Goal: Feedback & Contribution: Submit feedback/report problem

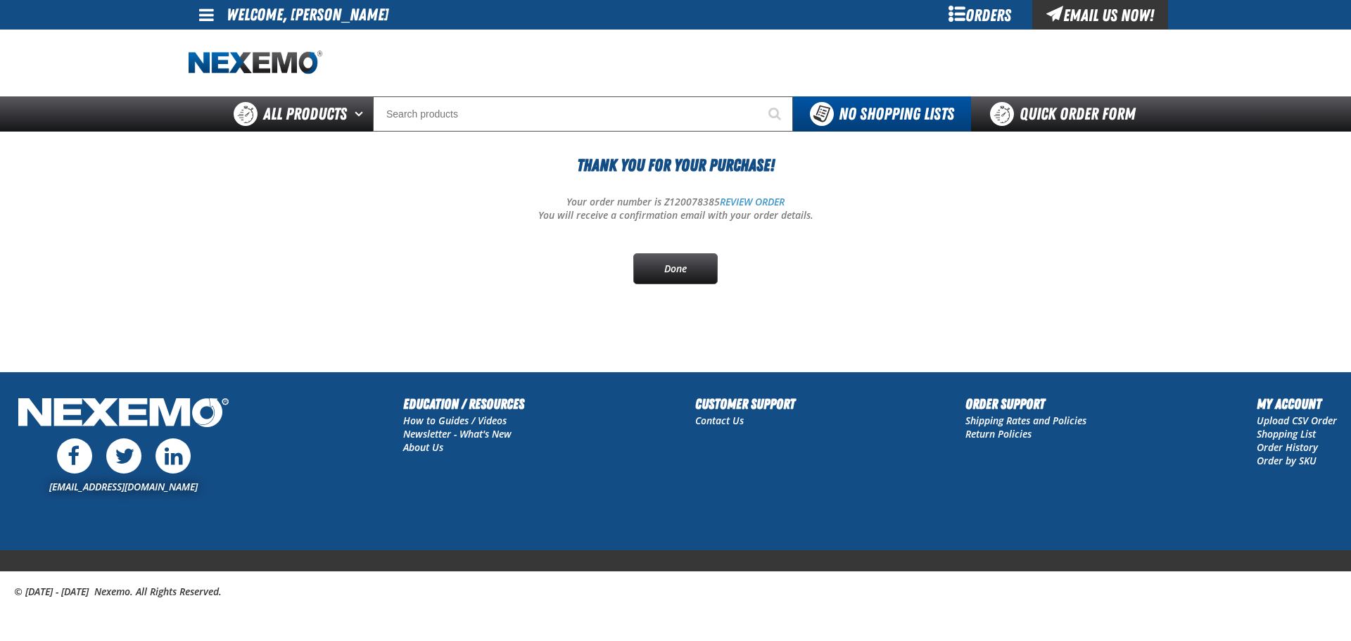
click at [296, 228] on div "Thank You For Your Purchase! Your order number is Z120078385 REVIEW ORDER You w…" at bounding box center [676, 219] width 974 height 132
click at [986, 14] on div "Orders" at bounding box center [980, 15] width 106 height 30
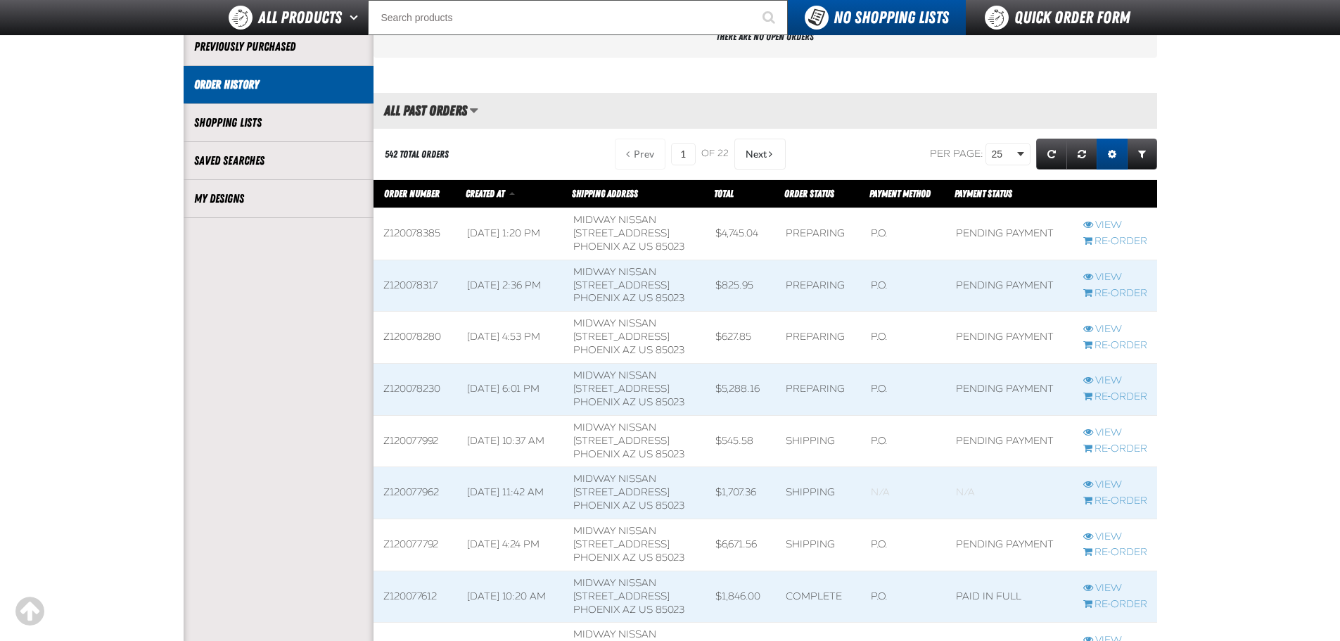
scroll to position [281, 0]
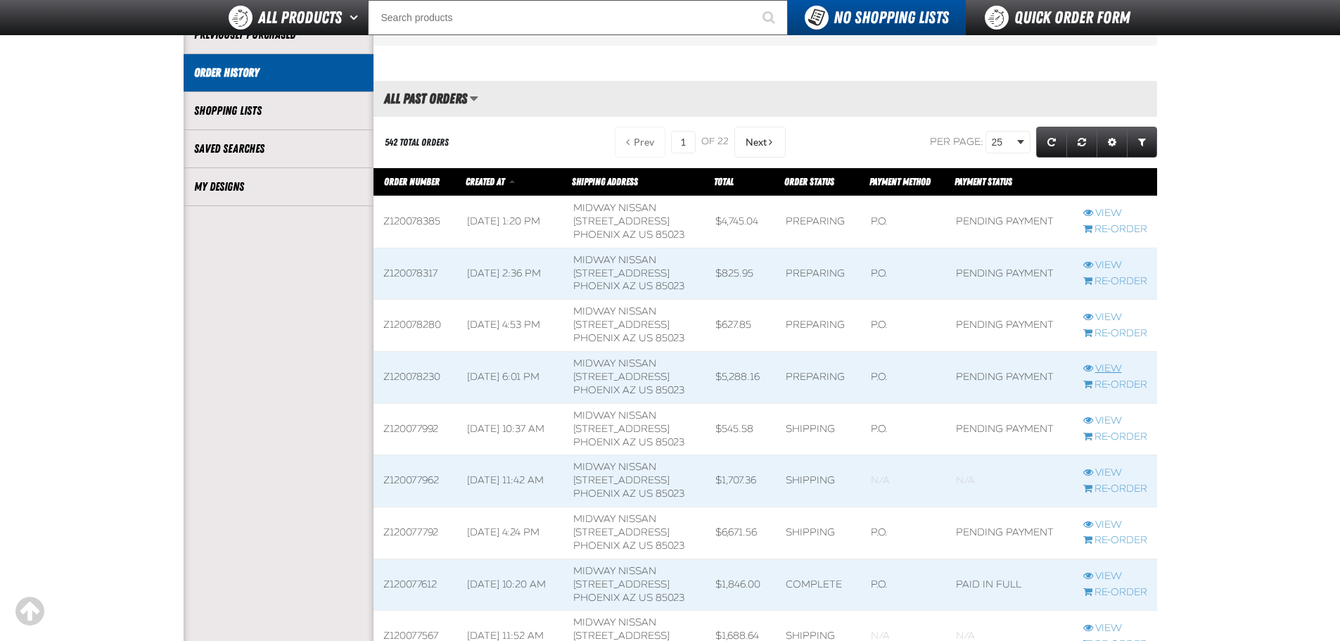
click at [1112, 366] on link "View" at bounding box center [1116, 368] width 64 height 13
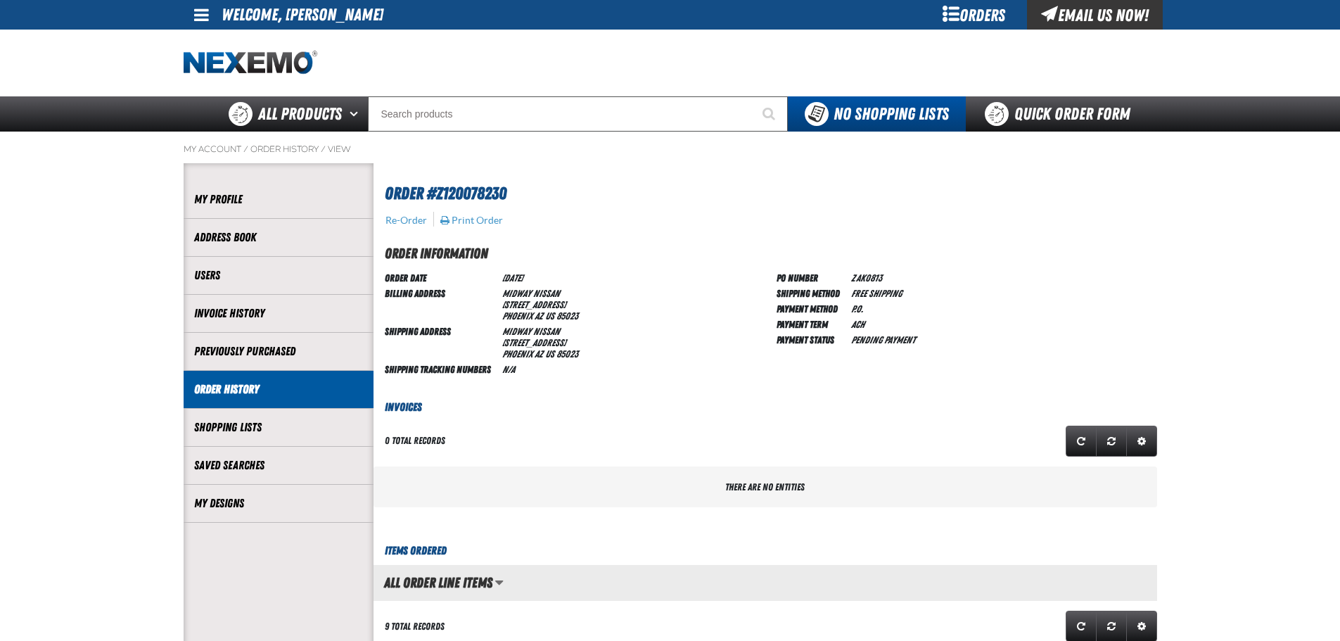
scroll to position [1, 1]
drag, startPoint x: 511, startPoint y: 193, endPoint x: 438, endPoint y: 200, distance: 72.8
click at [438, 200] on h1 "Order #Z120078230" at bounding box center [768, 191] width 766 height 29
copy span "Z120078230"
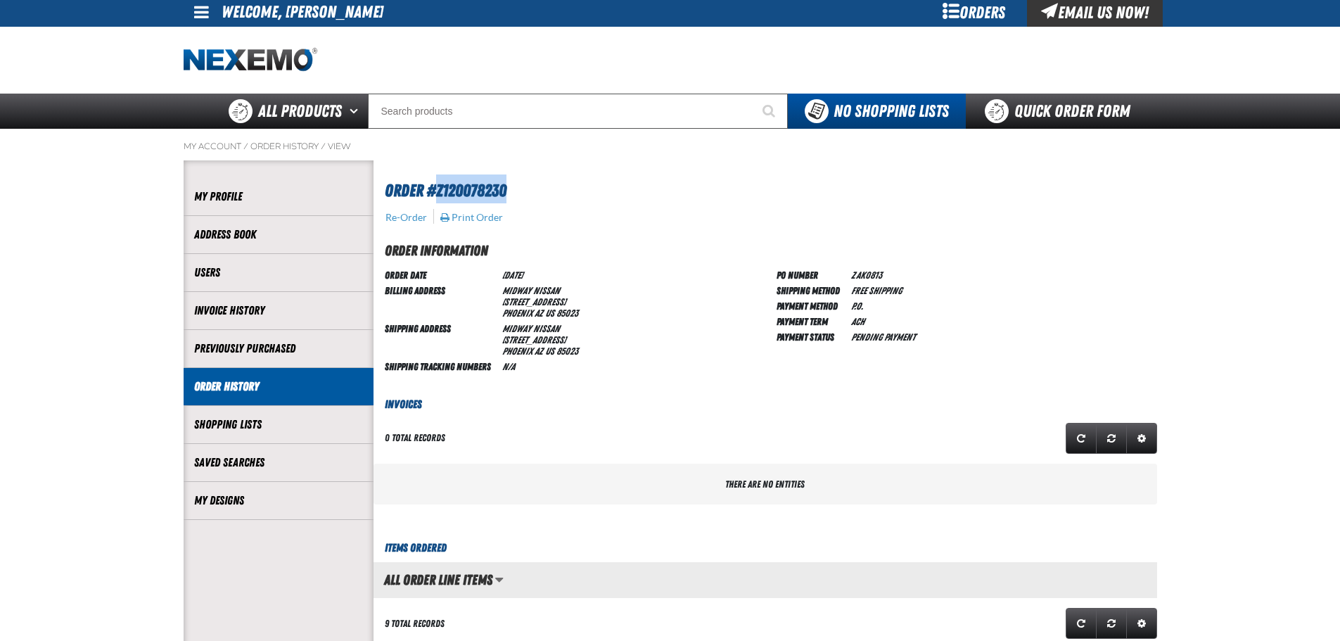
scroll to position [0, 0]
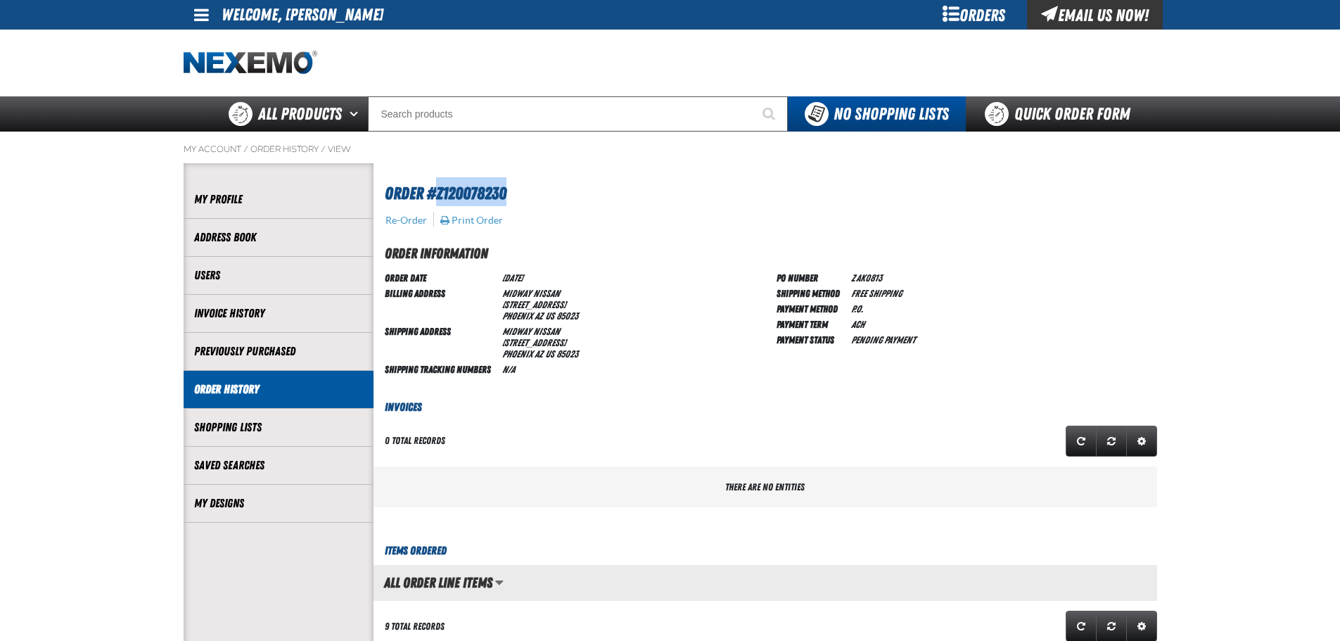
click at [1102, 26] on div "Email Us Now!" at bounding box center [1095, 15] width 136 height 30
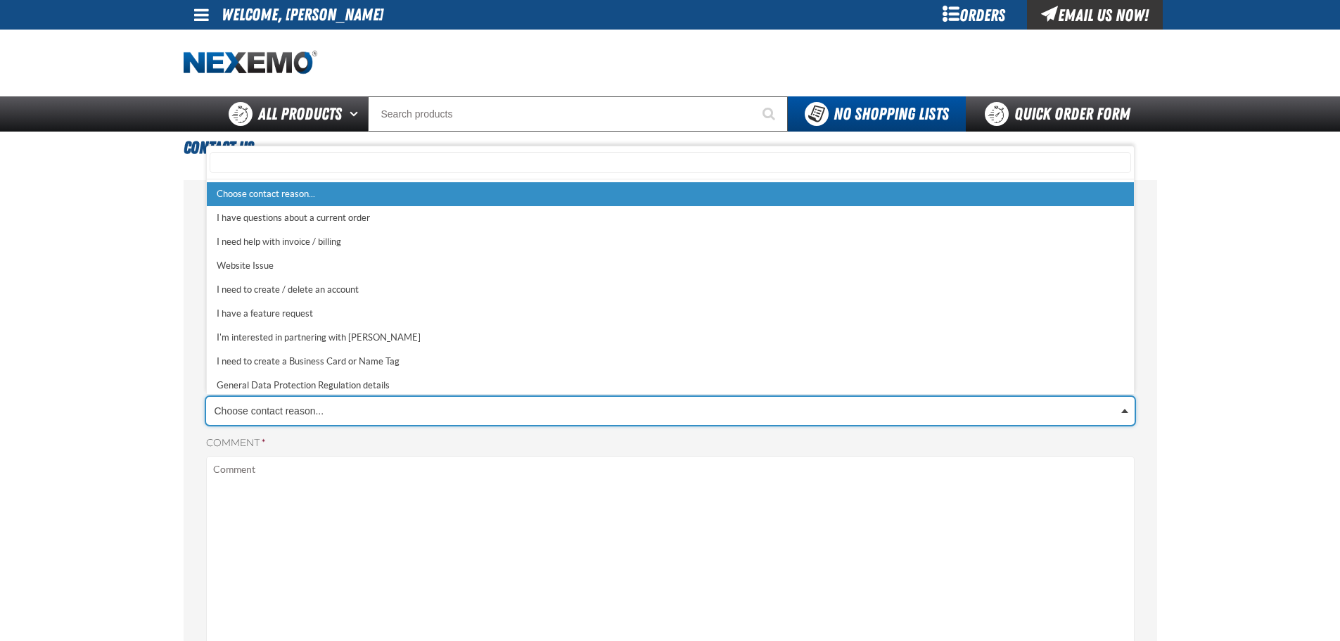
click at [304, 404] on body "Skip to Main Content Staging Site 5.1 Upgrade Site My Account My Account Suppor…" at bounding box center [670, 594] width 1340 height 1188
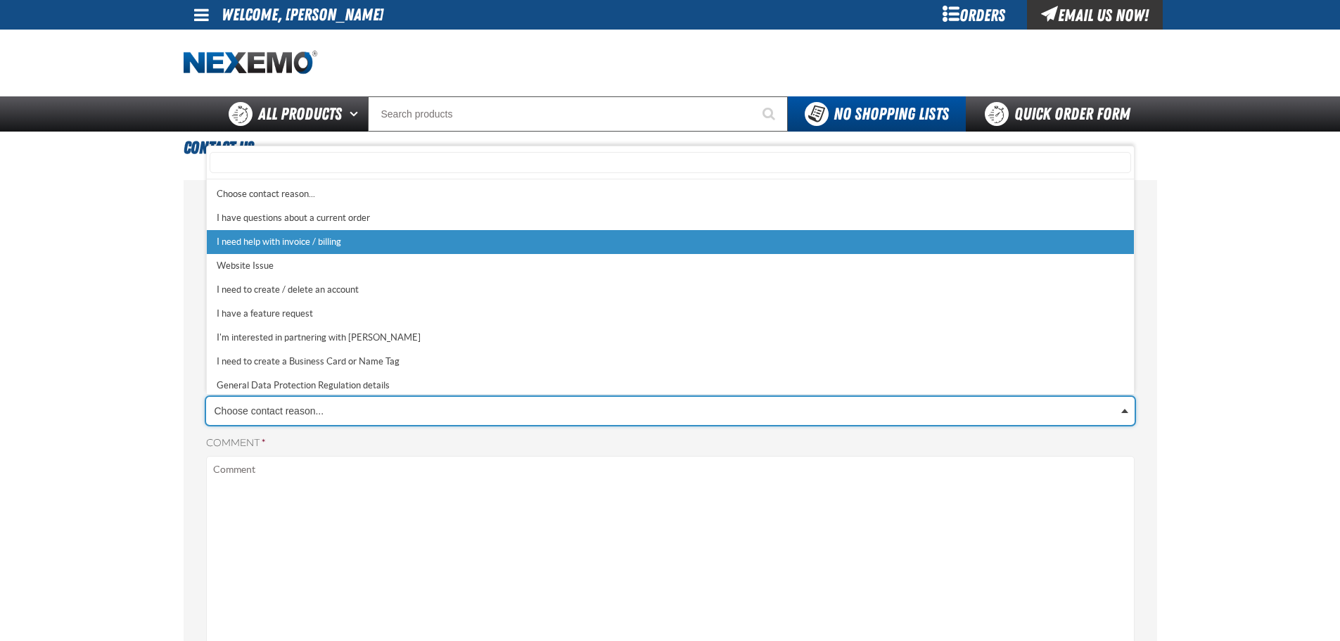
select select "2"
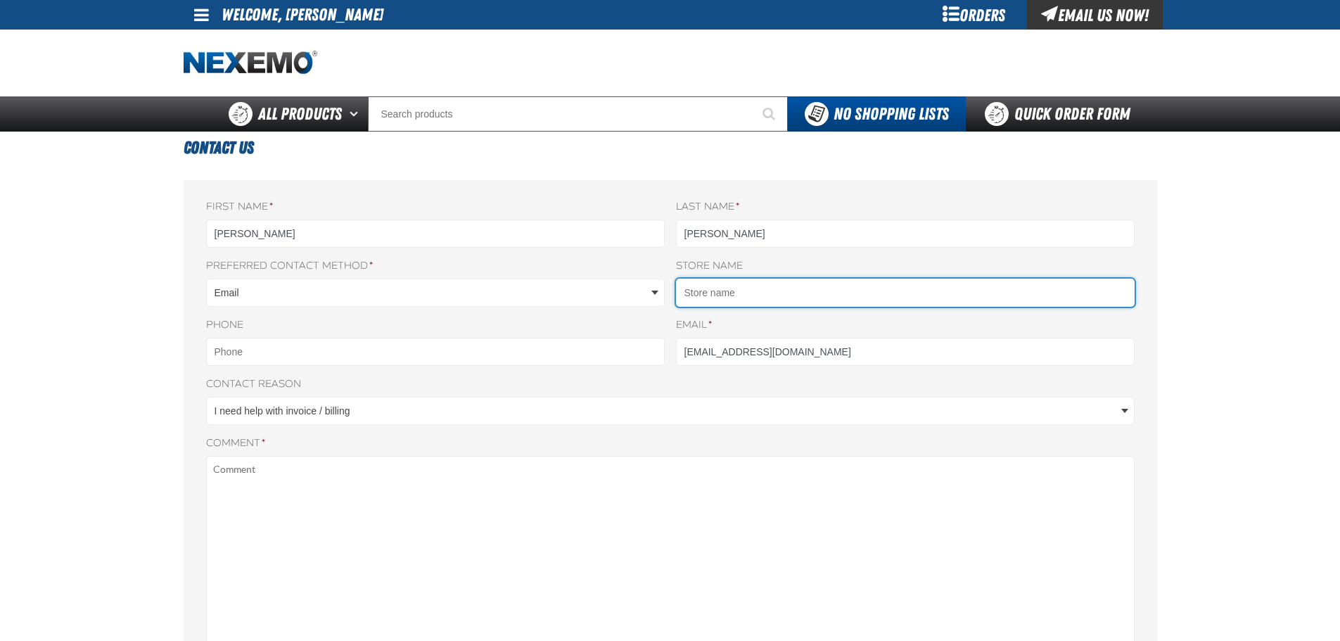
click at [731, 293] on input "Store name" at bounding box center [905, 293] width 459 height 28
type input "Midway Nissan"
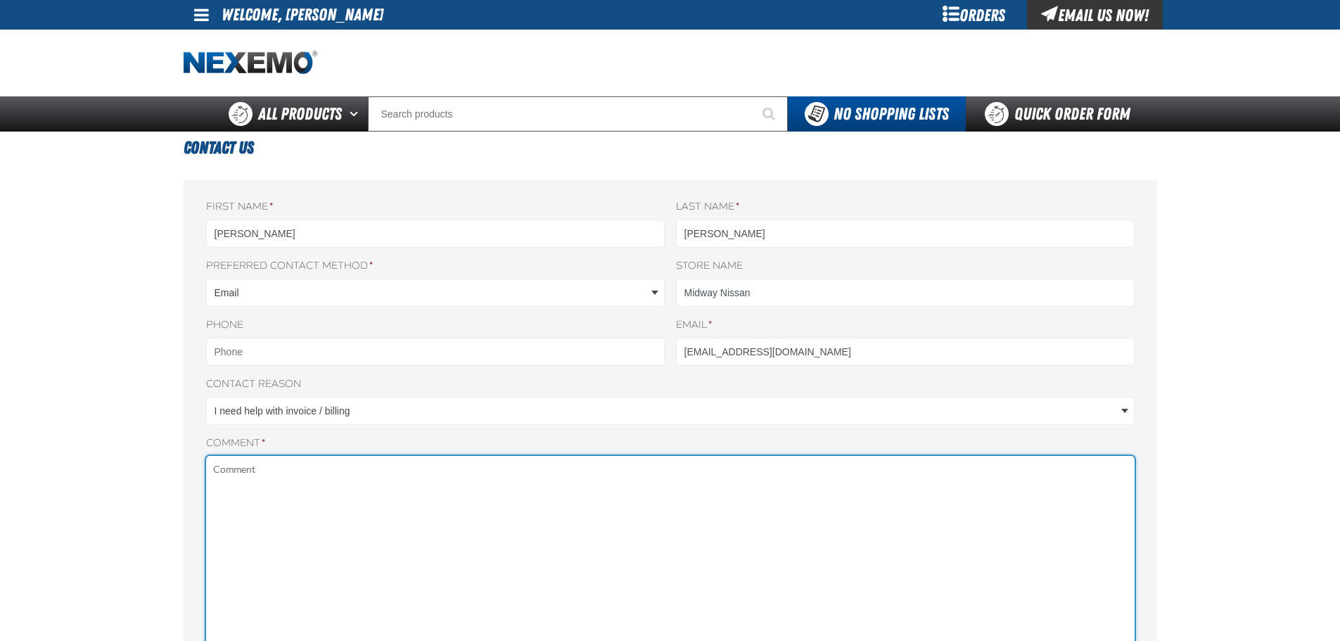
click at [284, 478] on textarea "Comment *" at bounding box center [670, 647] width 929 height 382
paste textarea "Z120078230"
click at [396, 476] on textarea "On order #Z120078230, I ordered 24 R201 but received 48. You can send a call ta…" at bounding box center [670, 647] width 929 height 382
click at [399, 469] on textarea "On order #Z120078230, I ordered 24 R201 but received 48. You can send a call ta…" at bounding box center [670, 647] width 929 height 382
click at [474, 481] on textarea "On order #Z120078230, I ordered 24 R201, but received 48. You can send a call t…" at bounding box center [670, 647] width 929 height 382
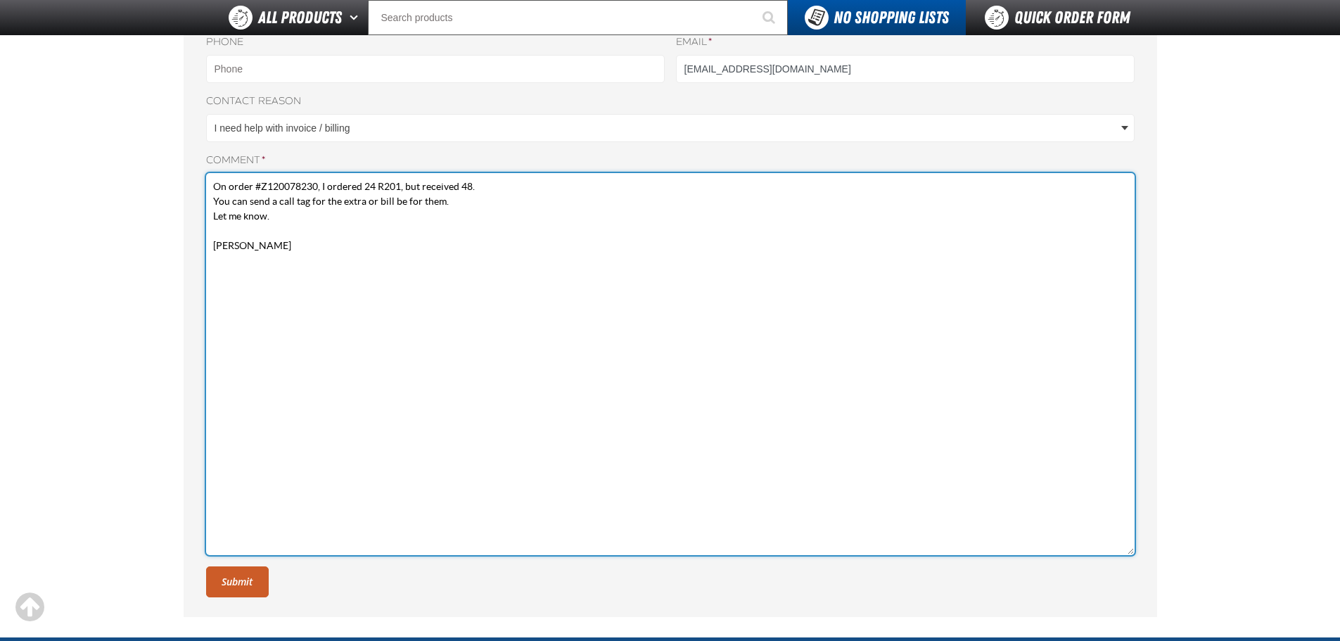
scroll to position [281, 0]
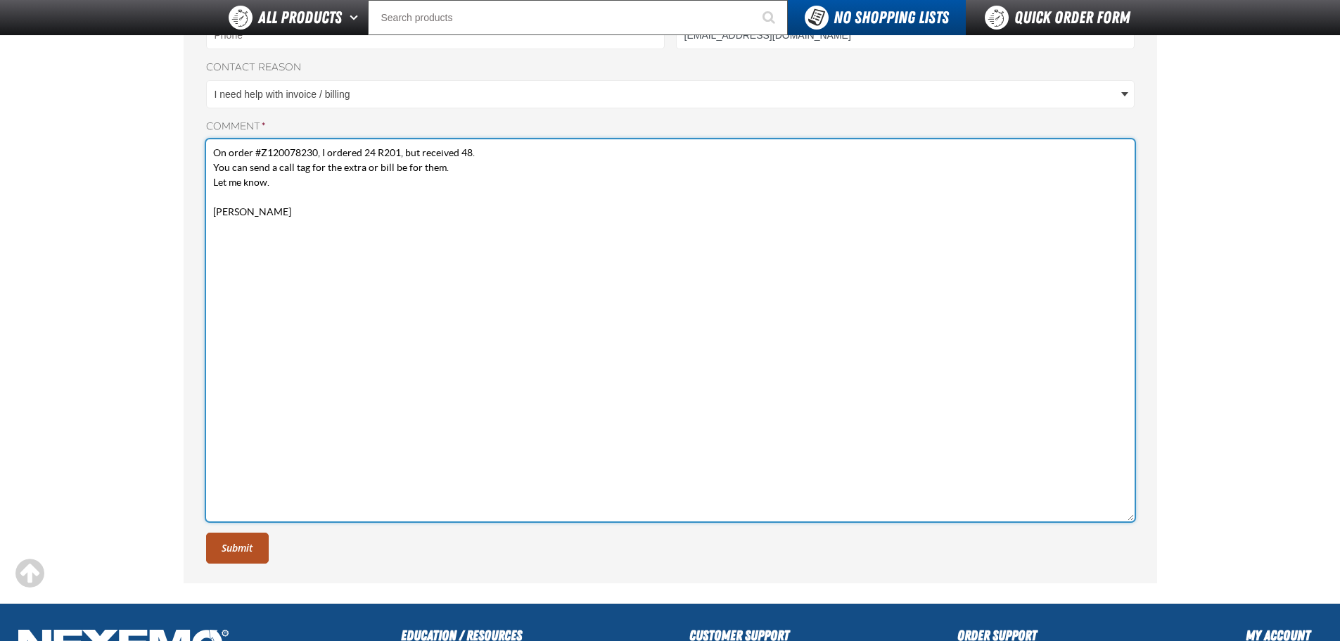
type textarea "On order #Z120078230, I ordered 24 R201, but received 48. You can send a call t…"
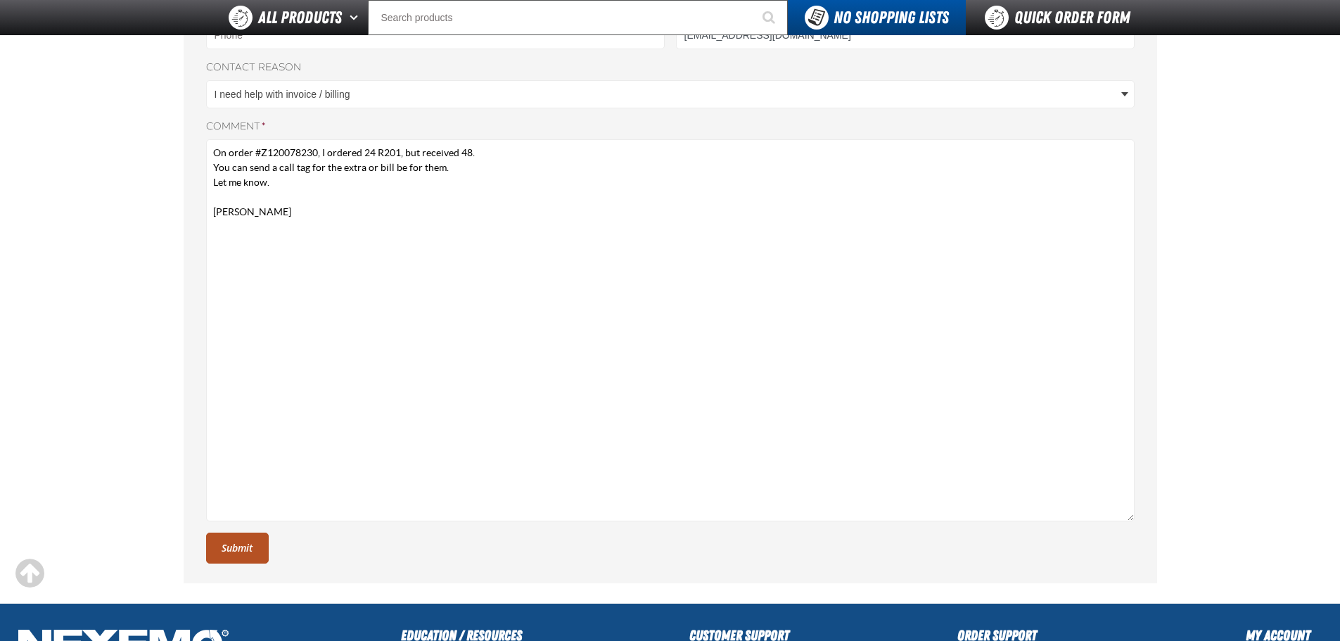
click at [231, 547] on button "Submit" at bounding box center [237, 548] width 63 height 31
